Goal: Information Seeking & Learning: Learn about a topic

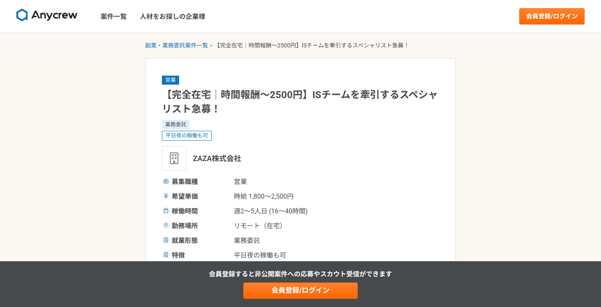
click at [532, 26] on nav "案件一覧 人材をお探しの企業様 会員登録/ログイン" at bounding box center [300, 16] width 601 height 33
click at [532, 19] on link "会員登録/ログイン" at bounding box center [551, 16] width 65 height 16
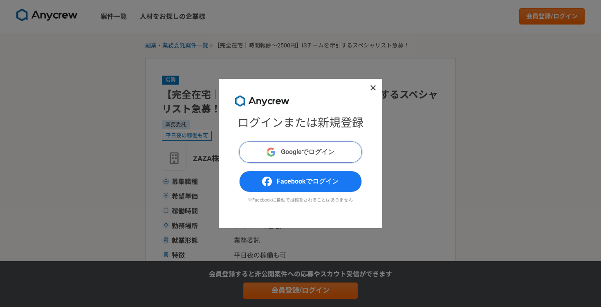
click at [305, 150] on span "Googleでログイン" at bounding box center [308, 152] width 54 height 10
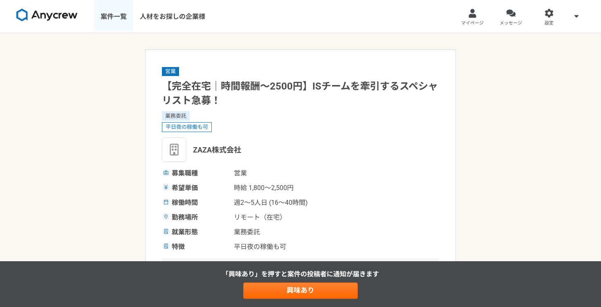
click at [113, 19] on link "案件一覧" at bounding box center [113, 16] width 39 height 33
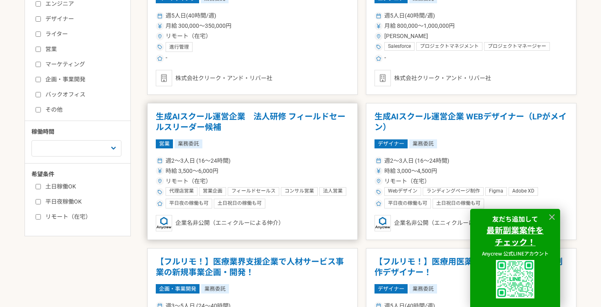
scroll to position [225, 0]
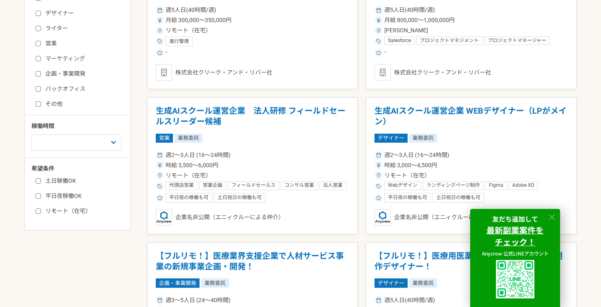
click at [554, 218] on icon at bounding box center [551, 217] width 9 height 9
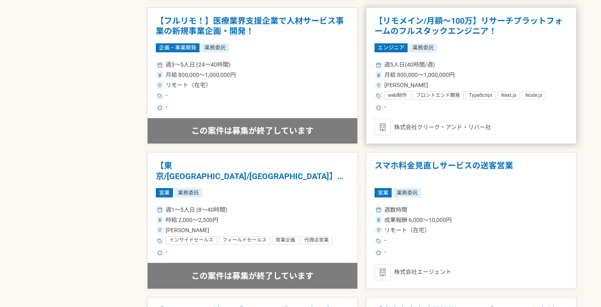
scroll to position [780, 0]
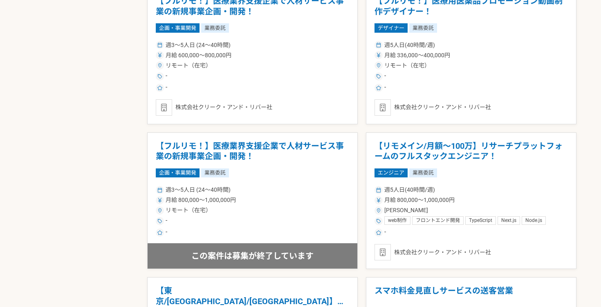
scroll to position [487, 0]
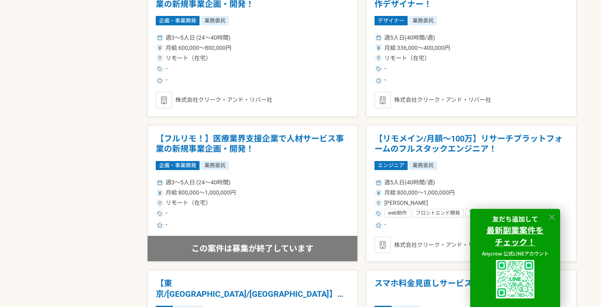
click at [553, 215] on icon at bounding box center [551, 217] width 9 height 9
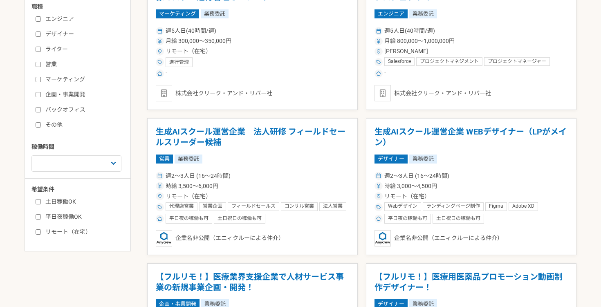
scroll to position [200, 0]
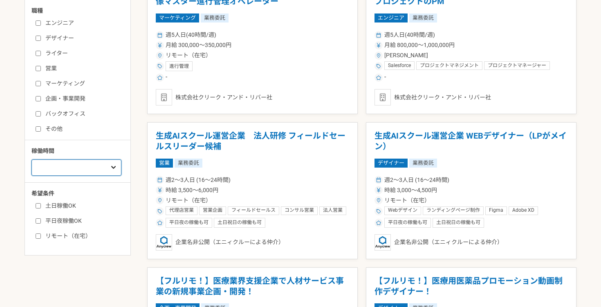
click at [84, 163] on select "週1人日（8時間）以下 週2人日（16時間）以下 週3人日（24時間）以下 週4人日（32時間）以下 週5人日（40時間）以下" at bounding box center [76, 167] width 90 height 16
click at [63, 202] on label "土日稼働OK" at bounding box center [83, 206] width 94 height 9
click at [41, 203] on input "土日稼働OK" at bounding box center [38, 205] width 5 height 5
checkbox input "true"
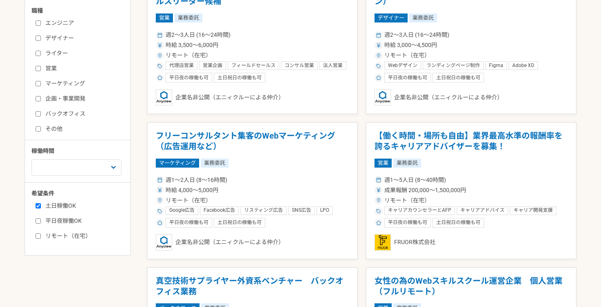
click at [65, 223] on label "平日夜稼働OK" at bounding box center [83, 221] width 94 height 9
click at [41, 223] on input "平日夜稼働OK" at bounding box center [38, 220] width 5 height 5
checkbox input "true"
click at [67, 240] on div "募集中の案件のみ表示 職種 エンジニア デザイナー ライター 営業 マーケティング 企画・事業開発 バックオフィス その他 稼働時間 週1人日（8時間）以下 …" at bounding box center [78, 117] width 106 height 278
click at [66, 238] on label "リモート（在宅）" at bounding box center [83, 236] width 94 height 9
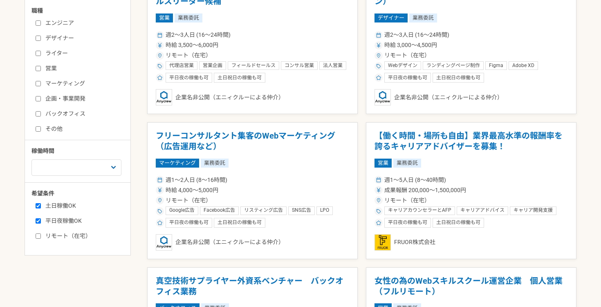
click at [41, 238] on input "リモート（在宅）" at bounding box center [38, 235] width 5 height 5
checkbox input "true"
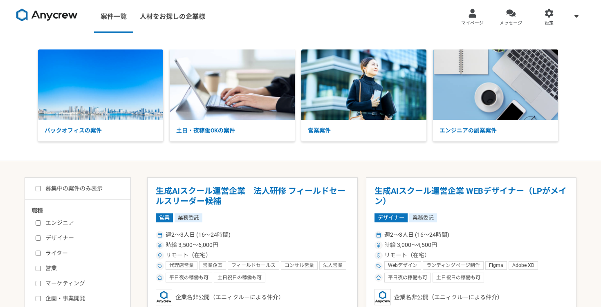
click at [45, 191] on label "募集中の案件のみ表示" at bounding box center [69, 188] width 67 height 9
click at [41, 191] on input "募集中の案件のみ表示" at bounding box center [38, 188] width 5 height 5
checkbox input "true"
click at [286, 193] on h1 "生成AIスクール運営企業　法人研修 フィールドセールスリーダー候補" at bounding box center [252, 196] width 193 height 21
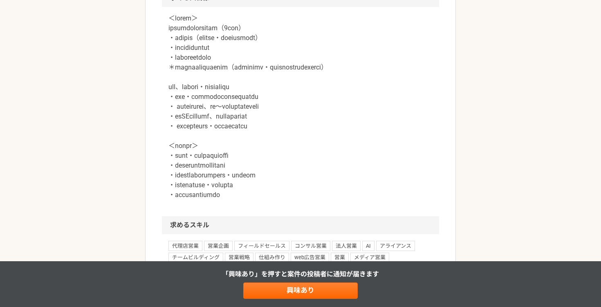
scroll to position [718, 0]
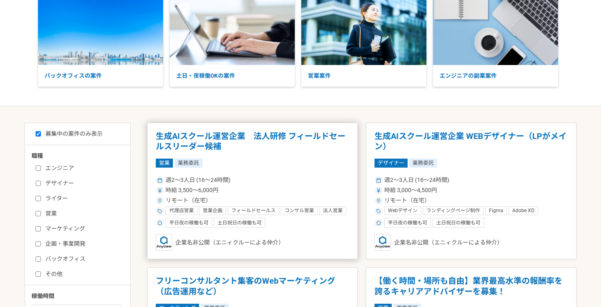
scroll to position [293, 0]
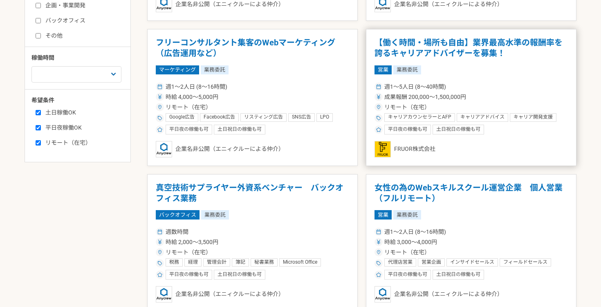
click at [444, 51] on h1 "【働く時間・場所も自由】業界最高水準の報酬率を誇るキャリアアドバイザーを募集！" at bounding box center [471, 48] width 193 height 21
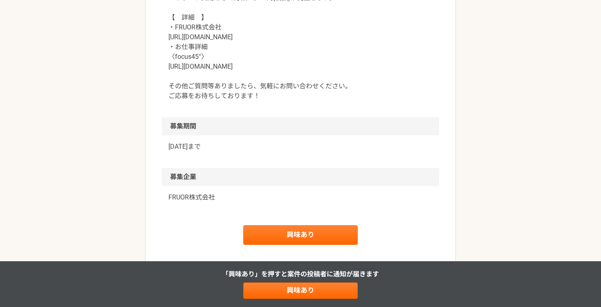
scroll to position [935, 0]
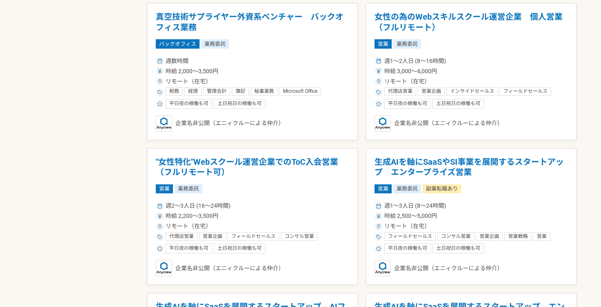
scroll to position [446, 0]
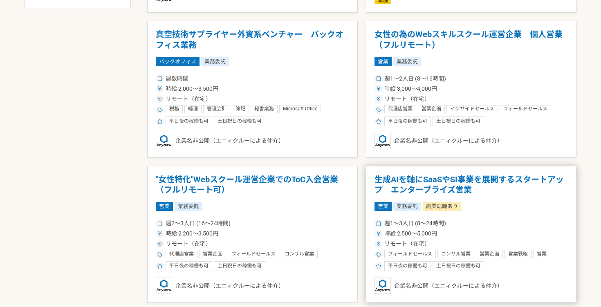
click at [419, 184] on h1 "生成AIを軸にSaaSやSI事業を展開するスタートアップ　エンタープライズ営業" at bounding box center [471, 185] width 193 height 21
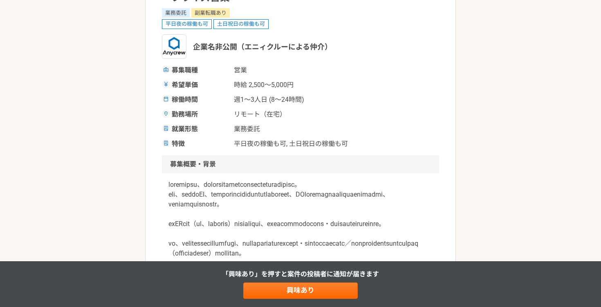
scroll to position [40, 0]
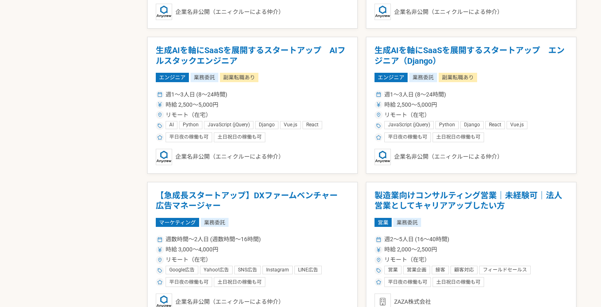
scroll to position [750, 0]
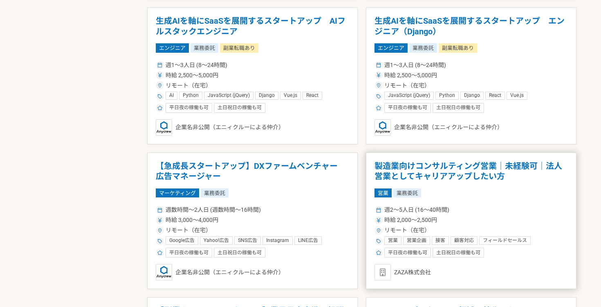
click at [515, 181] on h1 "製造業向けコンサルティング営業｜未経験可｜法人営業としてキャリアアップしたい方" at bounding box center [471, 171] width 193 height 21
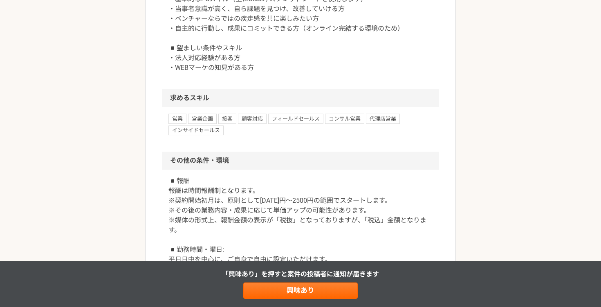
scroll to position [879, 0]
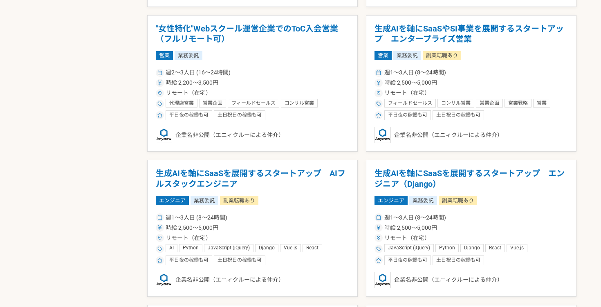
scroll to position [1107, 0]
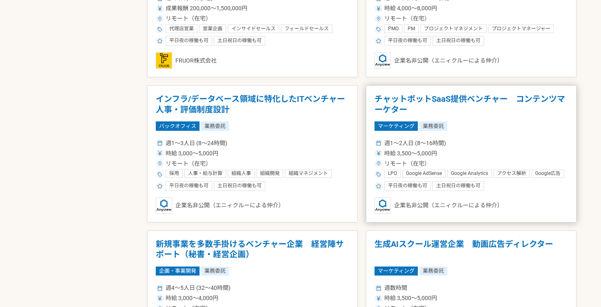
click at [418, 97] on h1 "チャットボットSaaS提供ベンチャー　コンテンツマーケター" at bounding box center [471, 104] width 193 height 21
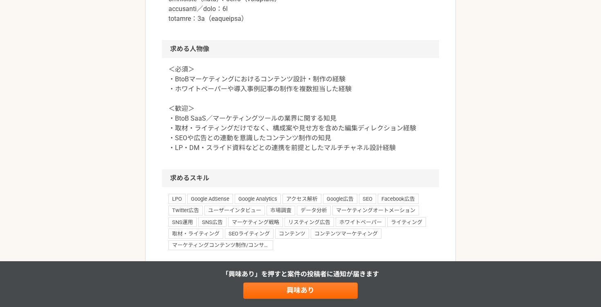
scroll to position [646, 0]
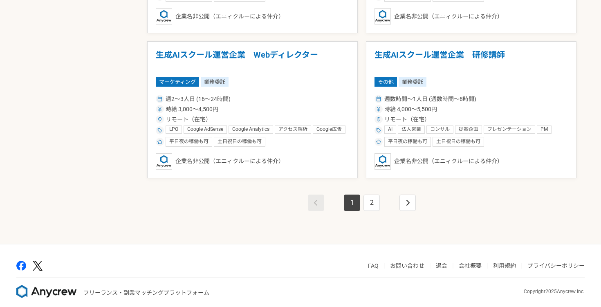
scroll to position [1448, 0]
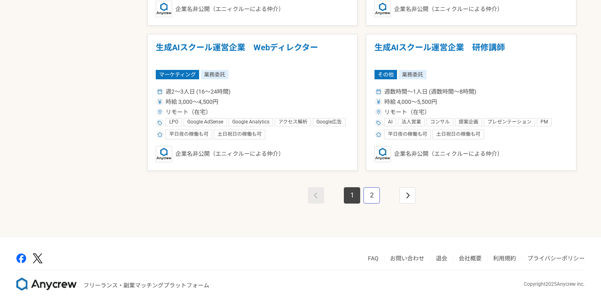
click at [369, 195] on link "2" at bounding box center [371, 195] width 16 height 16
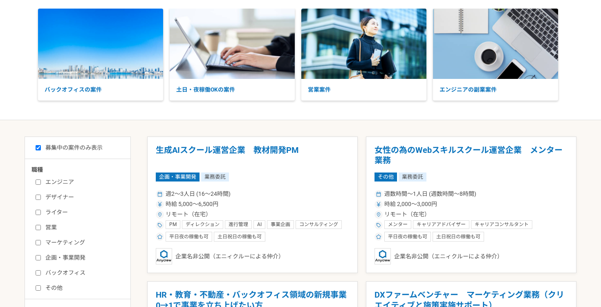
scroll to position [43, 0]
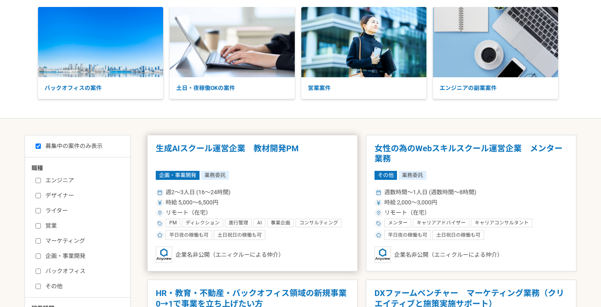
click at [249, 154] on h1 "生成AIスクール運営企業　教材開発PM" at bounding box center [252, 154] width 193 height 21
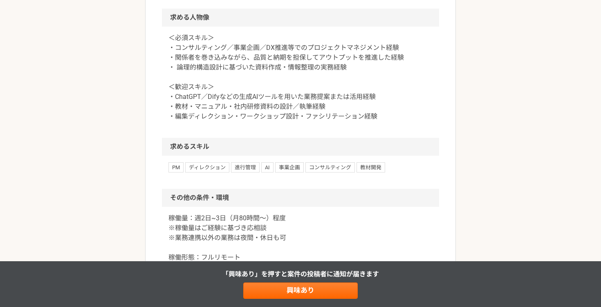
scroll to position [633, 0]
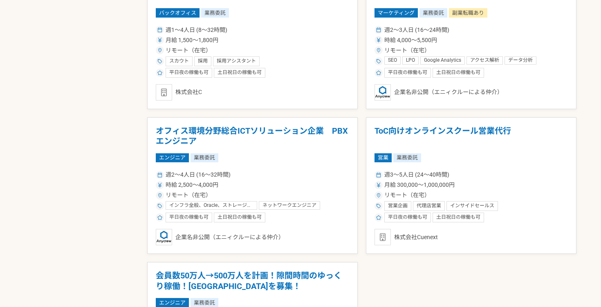
scroll to position [479, 0]
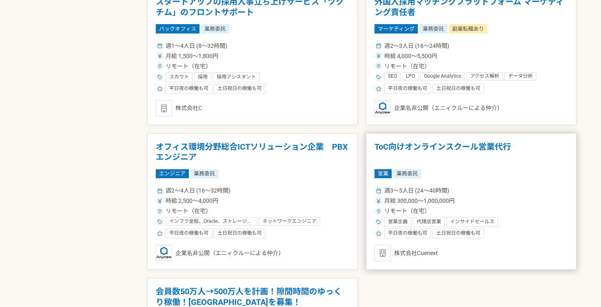
click at [414, 148] on h1 "ToC向けオンラインスクール営業代行" at bounding box center [471, 152] width 193 height 21
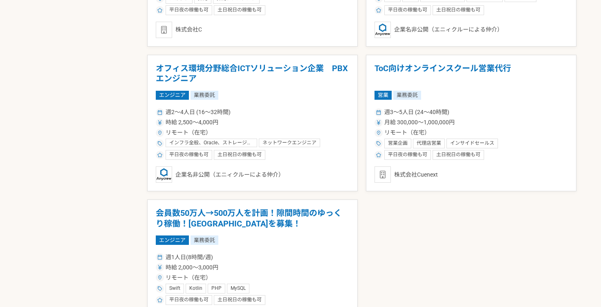
scroll to position [516, 0]
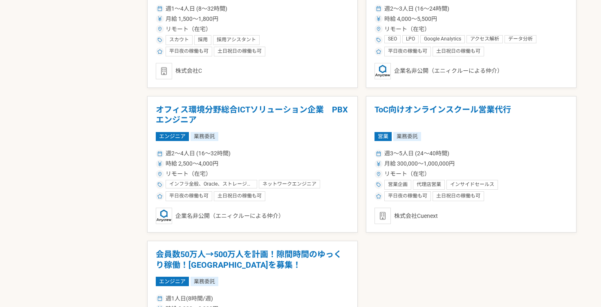
click at [478, 165] on div "月給 300,000〜1,000,000円" at bounding box center [471, 163] width 193 height 9
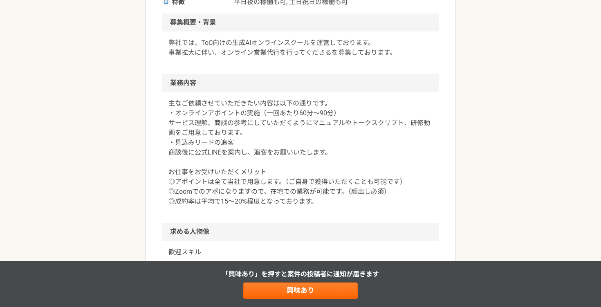
scroll to position [45, 0]
